Goal: Task Accomplishment & Management: Manage account settings

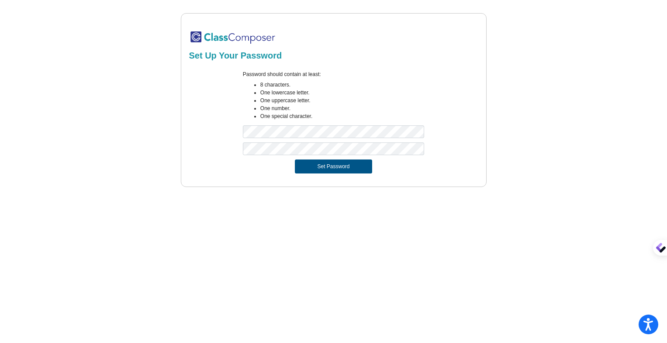
click at [340, 167] on button "Set Password" at bounding box center [333, 167] width 77 height 14
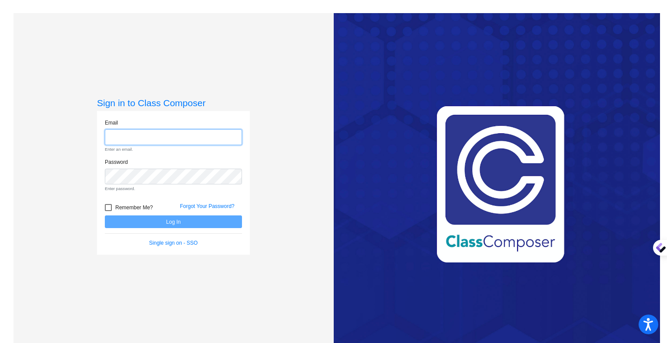
type input "lisa_sanchez@lkstevens.wednet.edu"
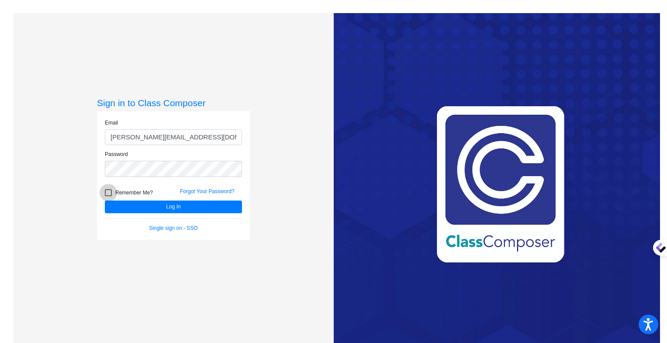
click at [106, 194] on div at bounding box center [108, 192] width 7 height 7
click at [108, 196] on input "Remember Me?" at bounding box center [108, 196] width 0 height 0
checkbox input "true"
click at [166, 209] on button "Log In" at bounding box center [173, 207] width 137 height 13
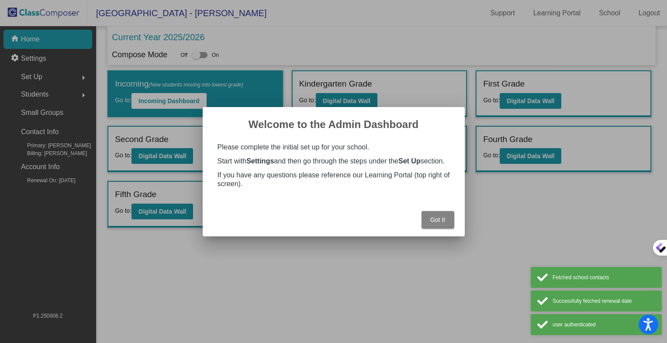
click at [440, 220] on span "Got It" at bounding box center [437, 219] width 15 height 7
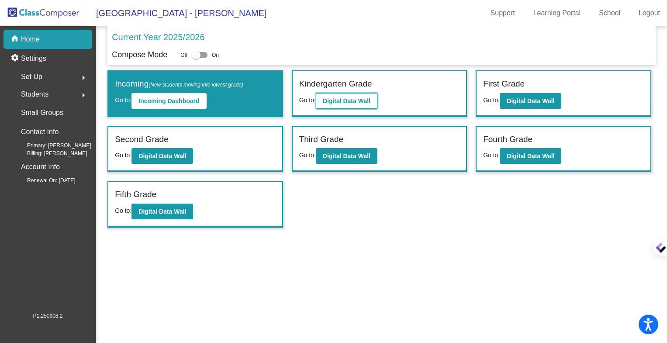
click at [346, 101] on b "Digital Data Wall" at bounding box center [347, 100] width 48 height 7
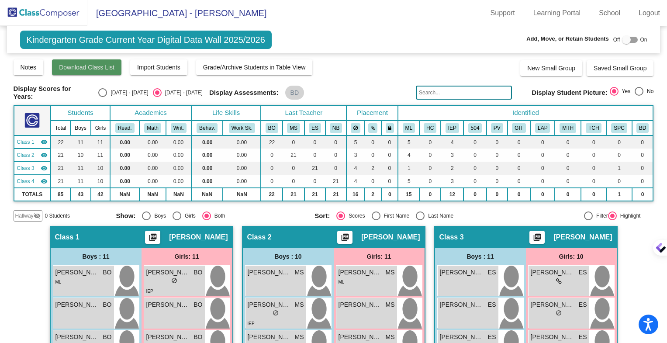
click at [83, 65] on span "Download Class List" at bounding box center [87, 67] width 56 height 7
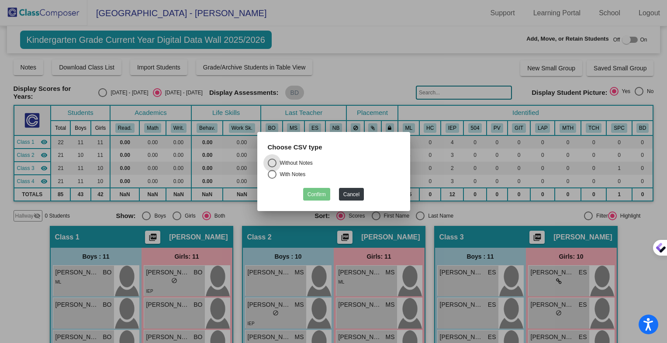
click at [274, 175] on div "Select an option" at bounding box center [272, 174] width 9 height 9
click at [272, 179] on input "With Notes" at bounding box center [272, 179] width 0 height 0
radio input "true"
click at [320, 195] on button "Confirm" at bounding box center [316, 194] width 27 height 13
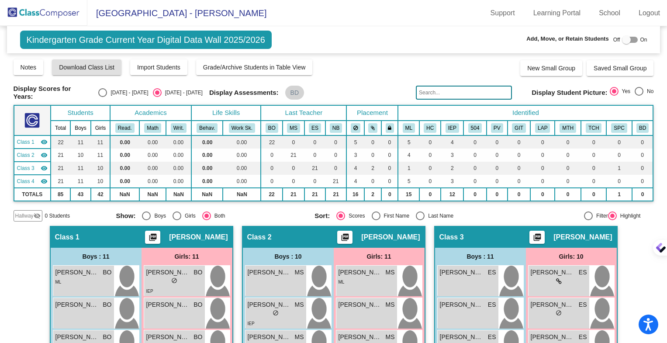
click at [222, 41] on span "Kindergarten Grade Current Year Digital Data Wall 2025/2026" at bounding box center [146, 40] width 252 height 18
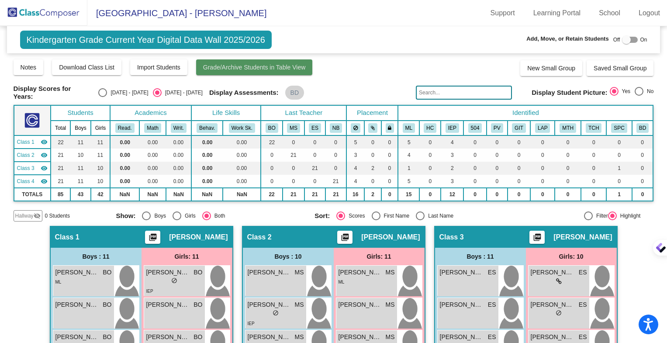
click at [213, 65] on span "Grade/Archive Students in Table View" at bounding box center [254, 67] width 103 height 7
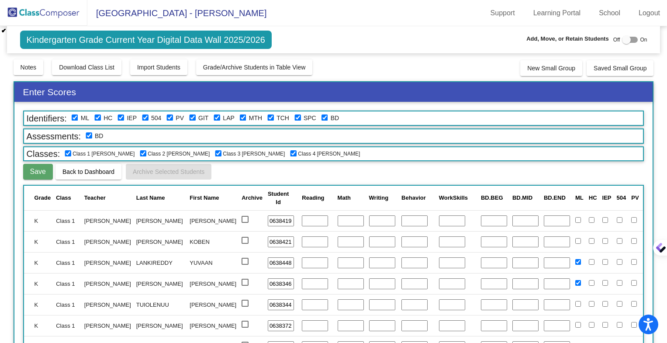
click at [316, 34] on div "Kindergarten Grade Current Year Digital Data Wall 2025/2026 Add, Move, or Retai…" at bounding box center [334, 39] width 654 height 27
click at [609, 11] on link "School" at bounding box center [609, 13] width 35 height 14
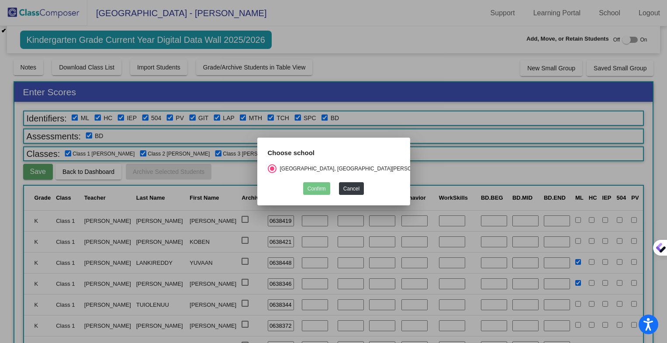
click at [139, 12] on div at bounding box center [333, 171] width 667 height 343
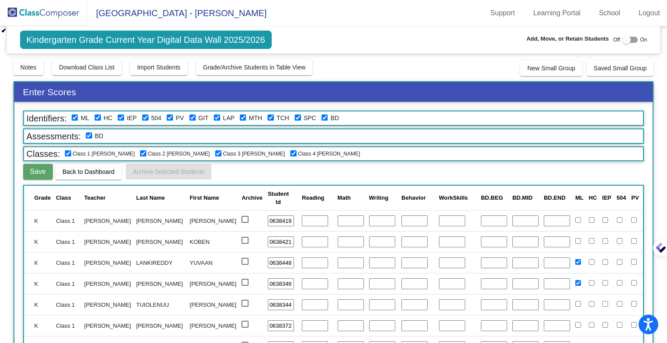
click at [16, 39] on div "Kindergarten Grade Current Year Digital Data Wall 2025/2026 Add, Move, or Retai…" at bounding box center [334, 39] width 654 height 27
click at [37, 44] on span "Kindergarten Grade Current Year Digital Data Wall 2025/2026" at bounding box center [146, 40] width 252 height 18
click at [113, 68] on span "Download Class List" at bounding box center [87, 67] width 56 height 7
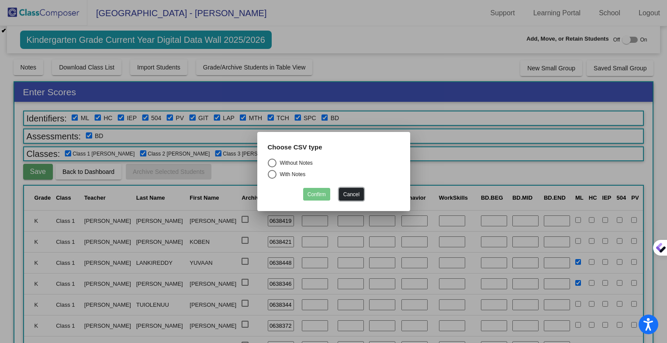
click at [347, 195] on button "Cancel" at bounding box center [351, 194] width 25 height 13
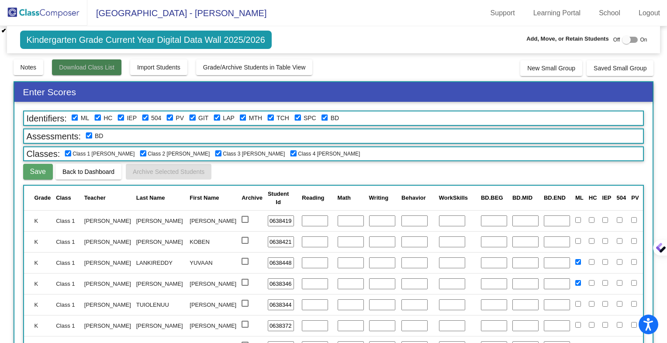
click at [104, 69] on span "Download Class List" at bounding box center [87, 67] width 56 height 7
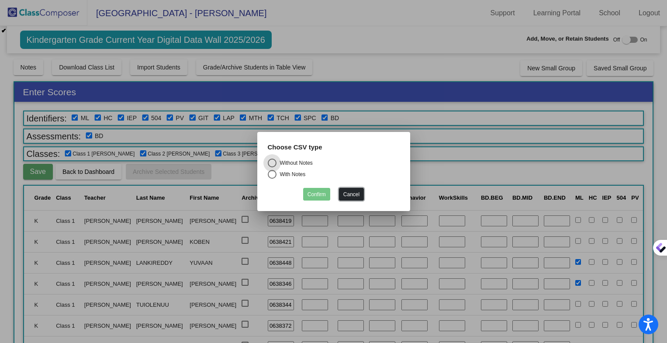
drag, startPoint x: 347, startPoint y: 196, endPoint x: 176, endPoint y: 170, distance: 172.9
click at [347, 196] on button "Cancel" at bounding box center [351, 194] width 25 height 13
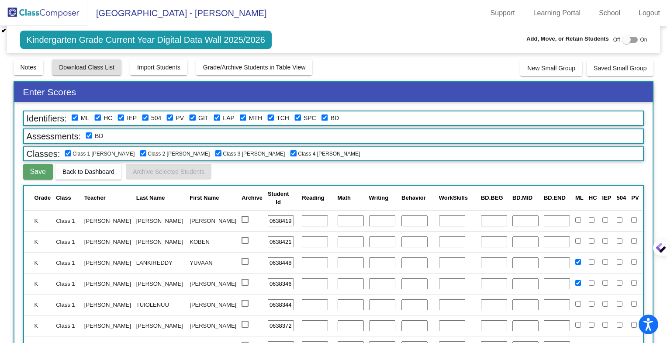
click at [82, 172] on span "Back to Dashboard" at bounding box center [88, 171] width 52 height 7
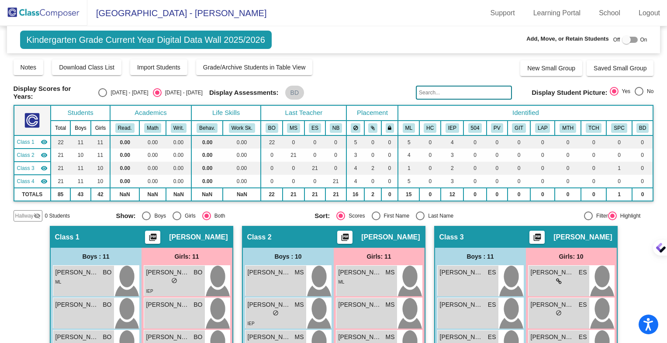
click at [14, 14] on img at bounding box center [43, 13] width 87 height 26
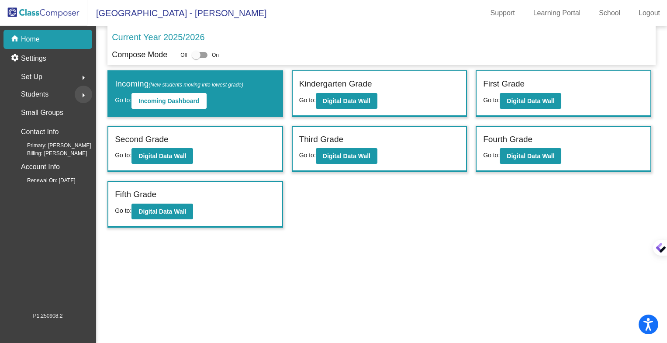
click at [83, 93] on mat-icon "arrow_right" at bounding box center [83, 95] width 10 height 10
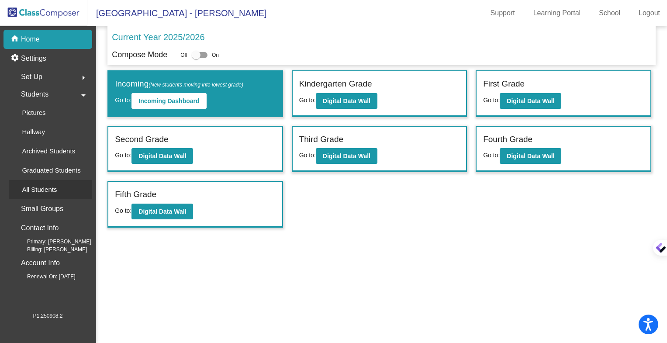
click at [51, 190] on p "All Students" at bounding box center [39, 189] width 35 height 10
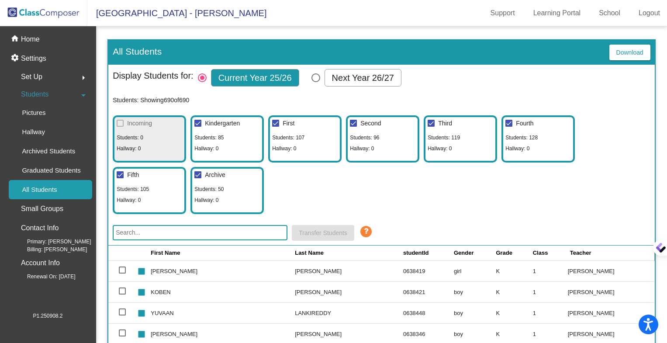
click at [618, 50] on span "Download" at bounding box center [630, 52] width 27 height 7
click at [37, 38] on p "Home" at bounding box center [30, 39] width 19 height 10
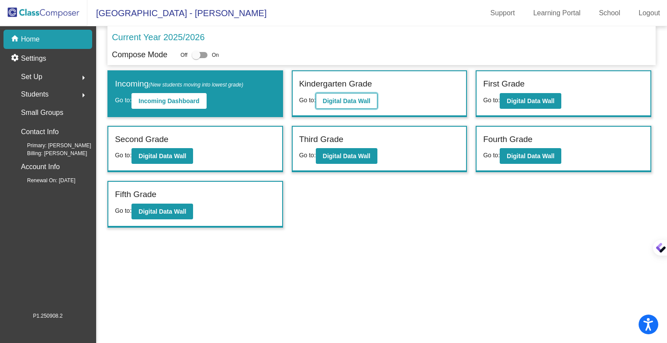
click at [347, 102] on b "Digital Data Wall" at bounding box center [347, 100] width 48 height 7
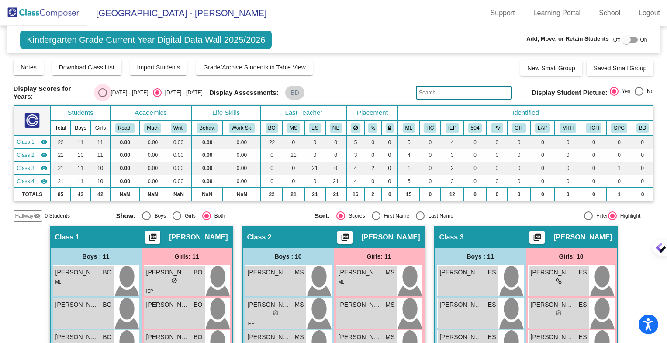
click at [98, 90] on div "Select an option" at bounding box center [102, 92] width 9 height 9
click at [102, 97] on input "[DATE] - [DATE]" at bounding box center [102, 97] width 0 height 0
radio input "true"
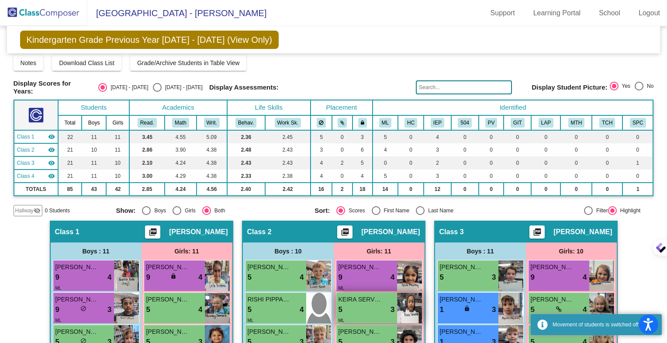
scroll to position [4, 0]
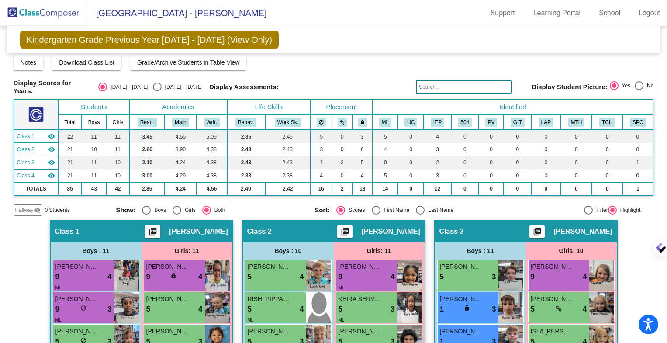
click at [143, 90] on div "Display Scores for Years: [DATE] - [DATE] [DATE] - [DATE] Display Assessments: …" at bounding box center [334, 87] width 641 height 16
drag, startPoint x: 139, startPoint y: 84, endPoint x: 132, endPoint y: 76, distance: 11.5
click at [153, 84] on div "Select an option" at bounding box center [157, 87] width 9 height 9
click at [157, 91] on input "[DATE] - [DATE]" at bounding box center [157, 91] width 0 height 0
radio input "true"
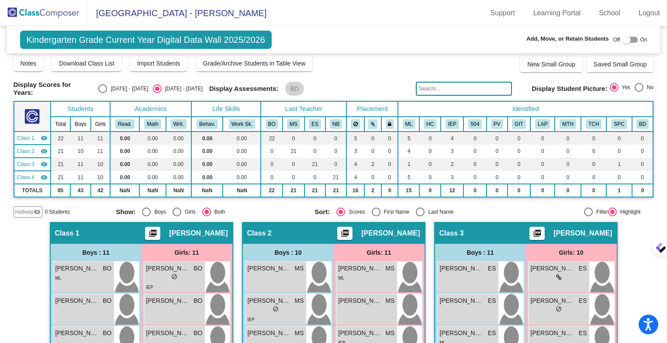
click at [47, 14] on img at bounding box center [43, 13] width 87 height 26
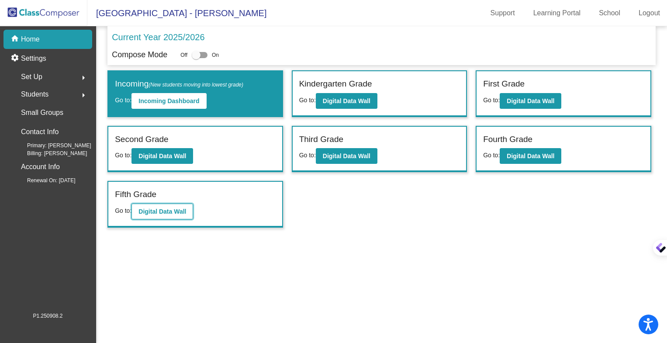
click at [166, 214] on button "Digital Data Wall" at bounding box center [163, 212] width 62 height 16
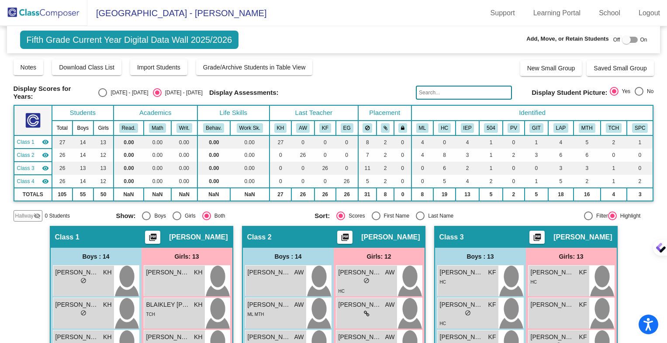
click at [98, 89] on div "Select an option" at bounding box center [102, 92] width 9 height 9
click at [102, 97] on input "[DATE] - [DATE]" at bounding box center [102, 97] width 0 height 0
radio input "true"
